Goal: Use online tool/utility: Utilize a website feature to perform a specific function

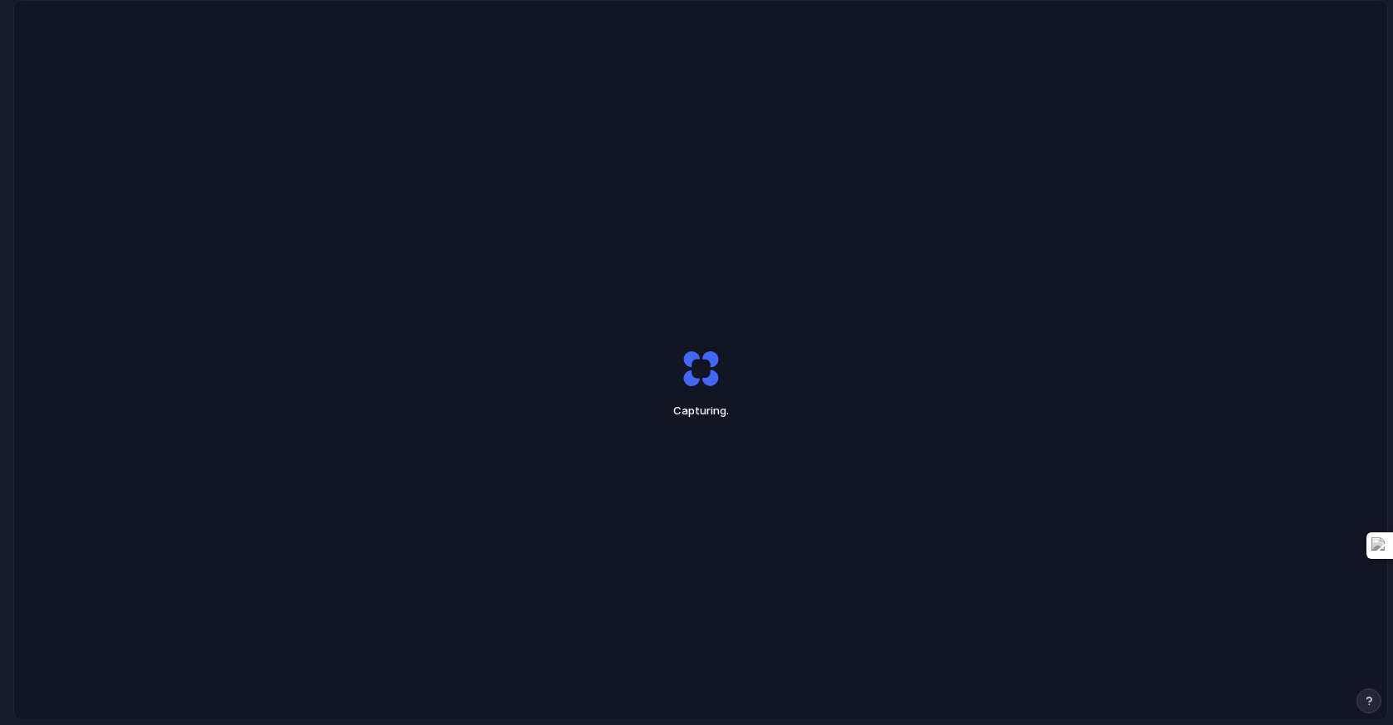
click at [784, 151] on div "Capturing ." at bounding box center [700, 383] width 1373 height 764
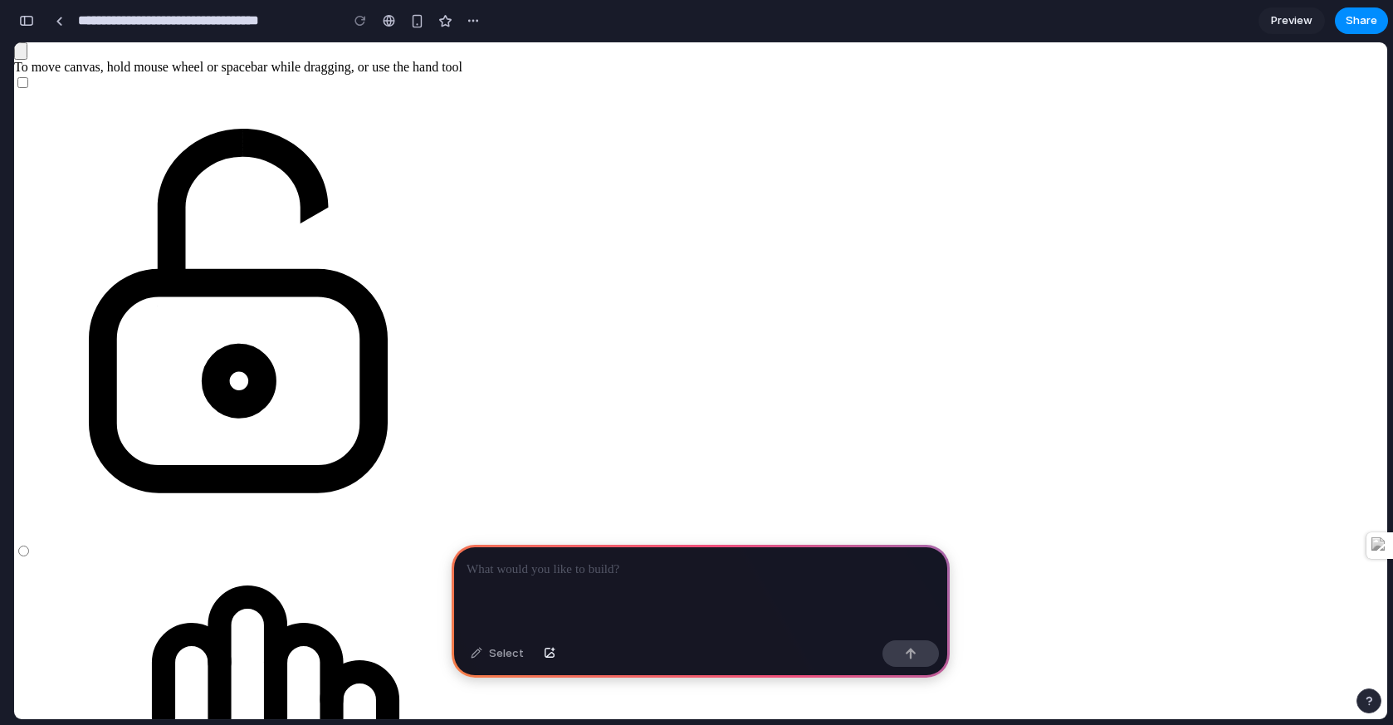
click at [567, 573] on p at bounding box center [700, 569] width 468 height 20
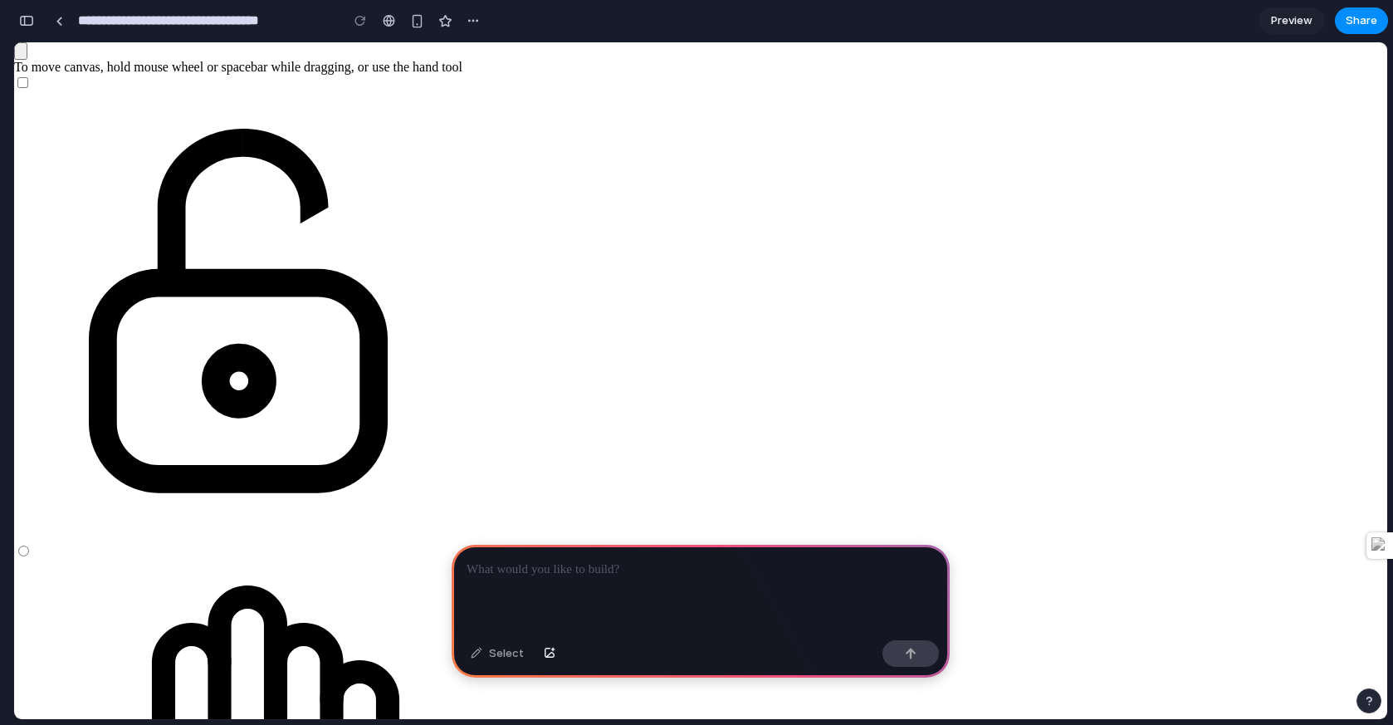
click at [462, 91] on div at bounding box center [238, 317] width 448 height 452
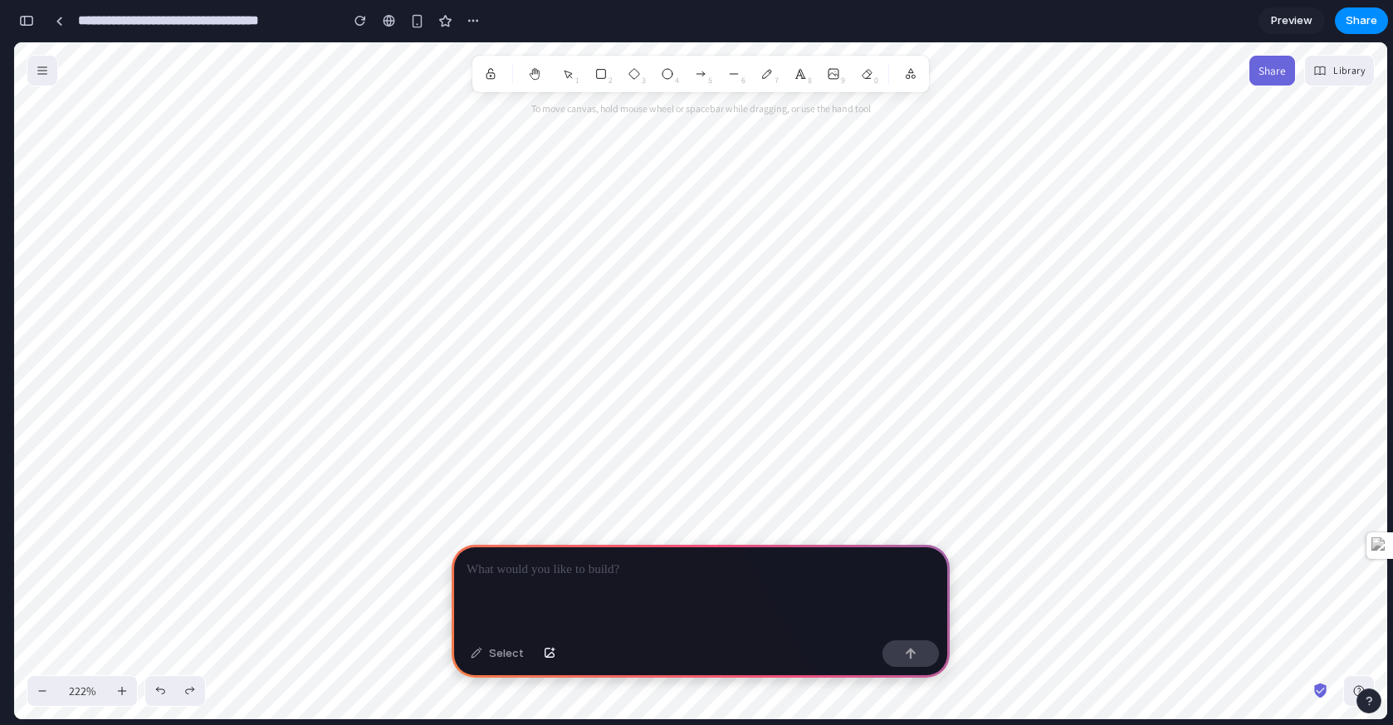
click at [523, 584] on div at bounding box center [701, 588] width 498 height 89
click at [41, 76] on icon "button" at bounding box center [42, 70] width 13 height 13
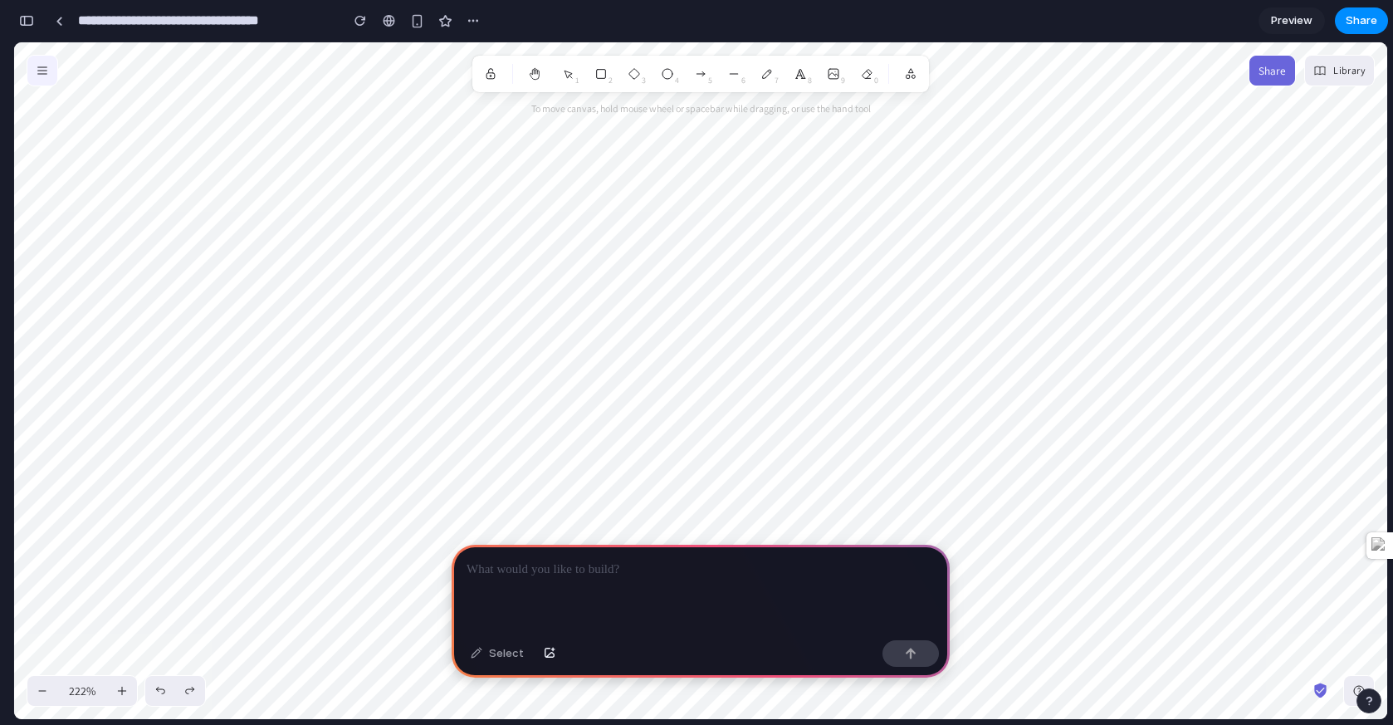
click at [41, 76] on icon "button" at bounding box center [42, 70] width 13 height 13
